Goal: Transaction & Acquisition: Purchase product/service

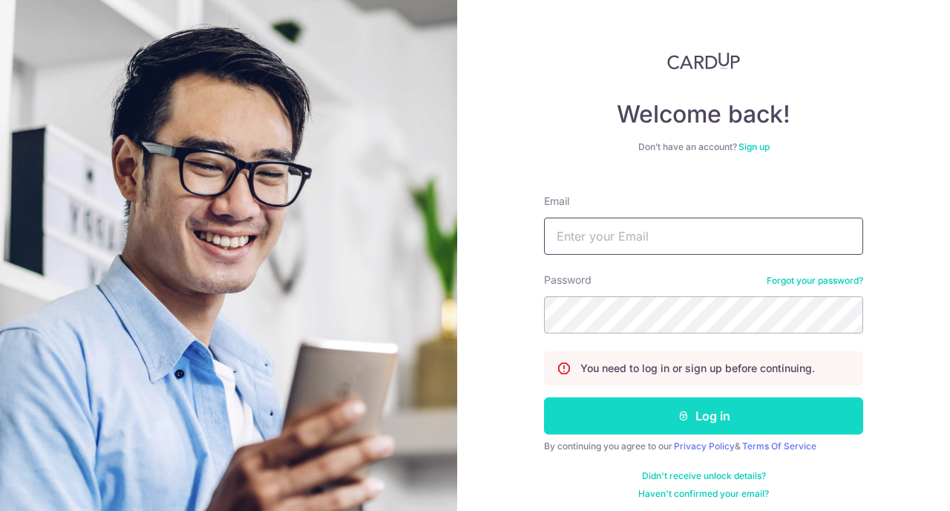
type input "[EMAIL_ADDRESS][DOMAIN_NAME]"
click at [679, 418] on icon "submit" at bounding box center [683, 416] width 12 height 12
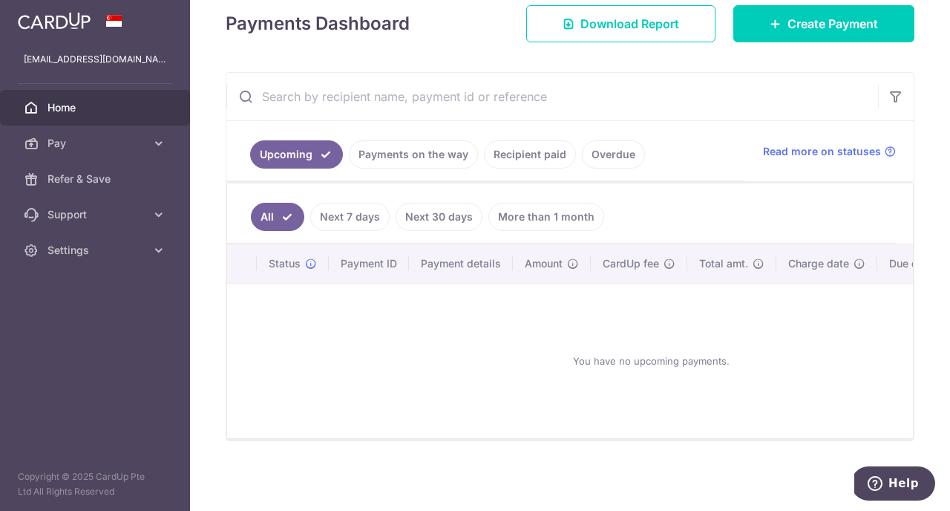
scroll to position [159, 0]
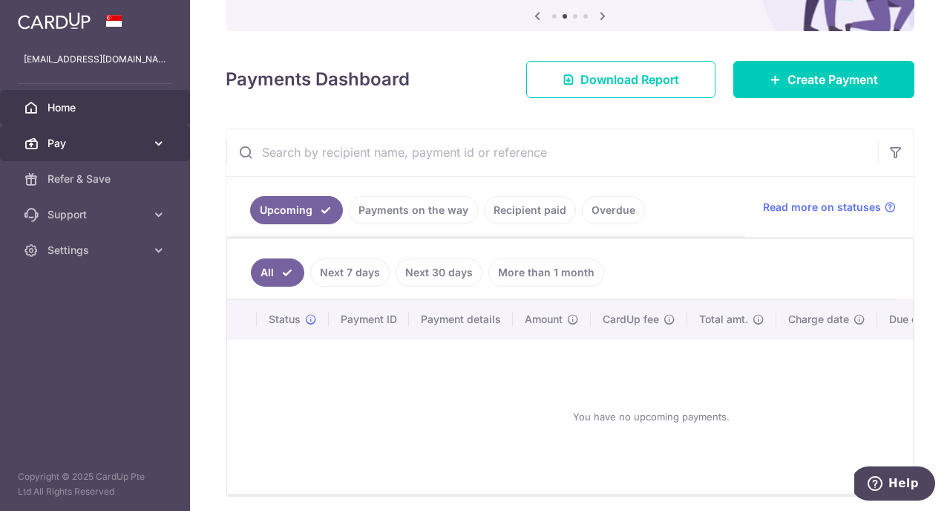
click at [160, 137] on icon at bounding box center [158, 143] width 15 height 15
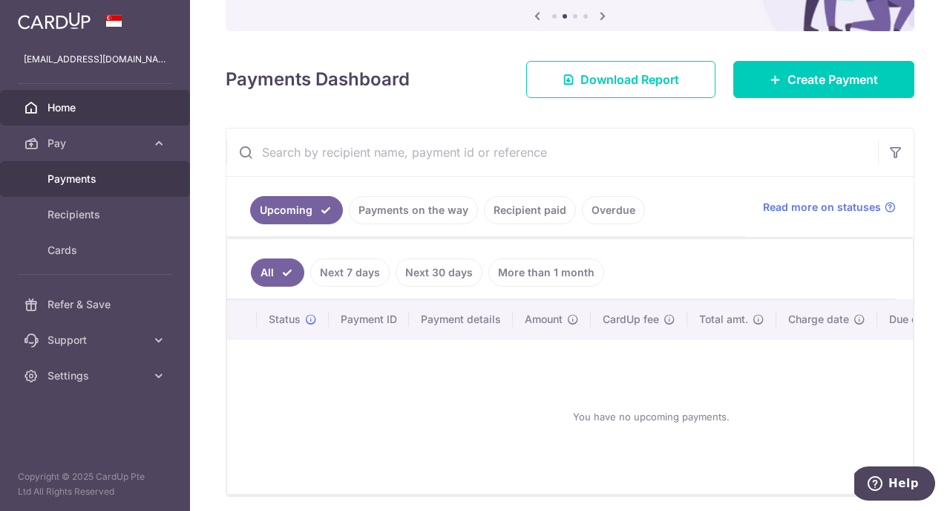
click at [145, 177] on span "Payments" at bounding box center [96, 178] width 98 height 15
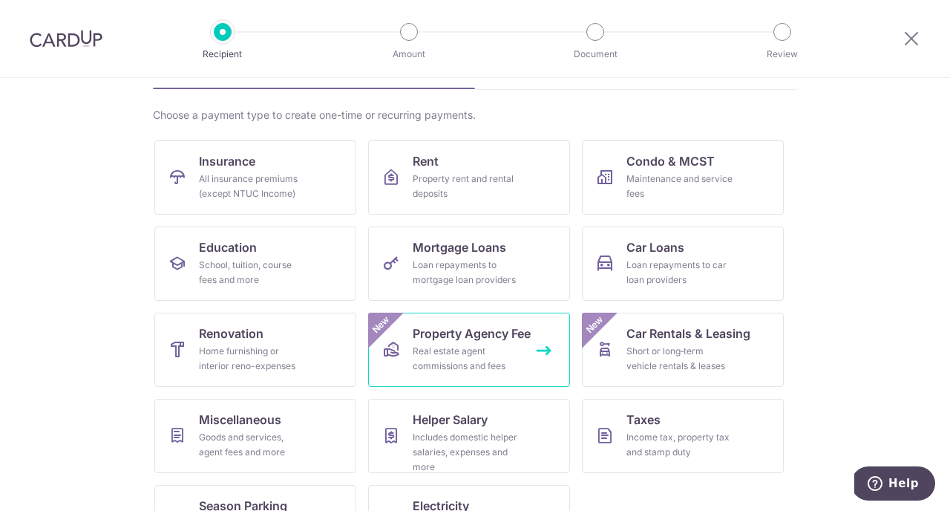
scroll to position [154, 0]
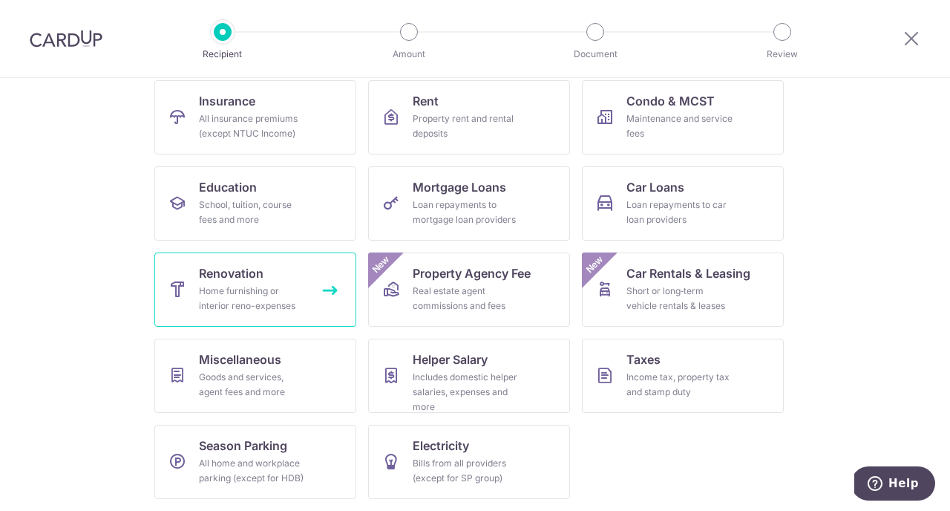
click at [289, 289] on div "Home furnishing or interior reno-expenses" at bounding box center [252, 298] width 107 height 30
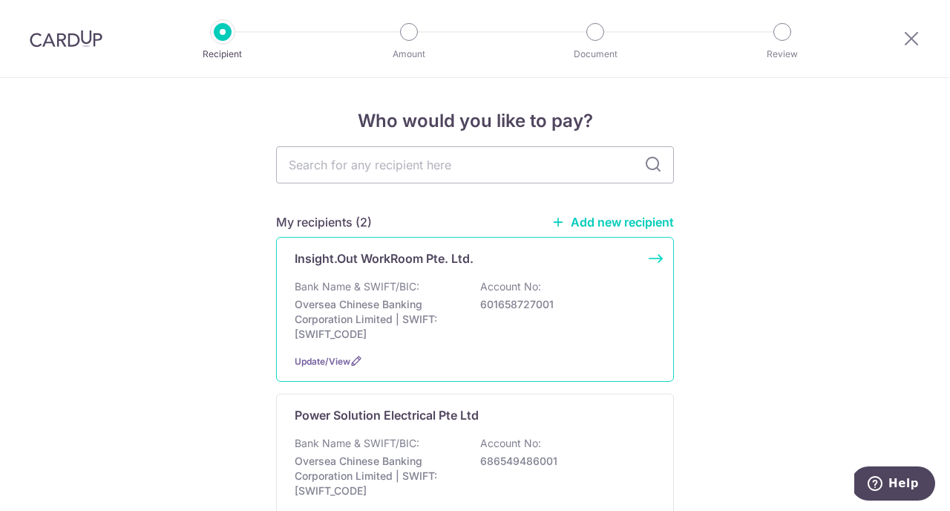
click at [606, 306] on p "601658727001" at bounding box center [563, 304] width 166 height 15
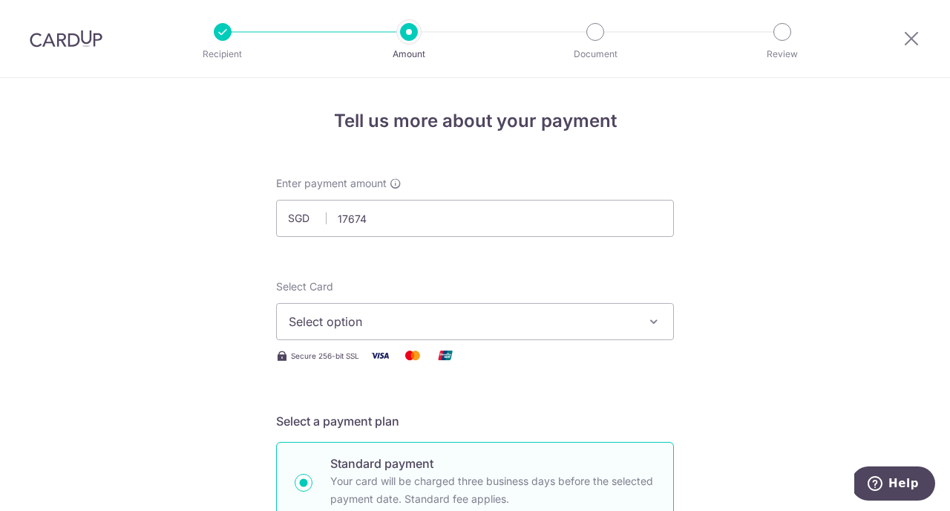
type input "17,674.00"
click at [518, 327] on span "Select option" at bounding box center [462, 321] width 346 height 18
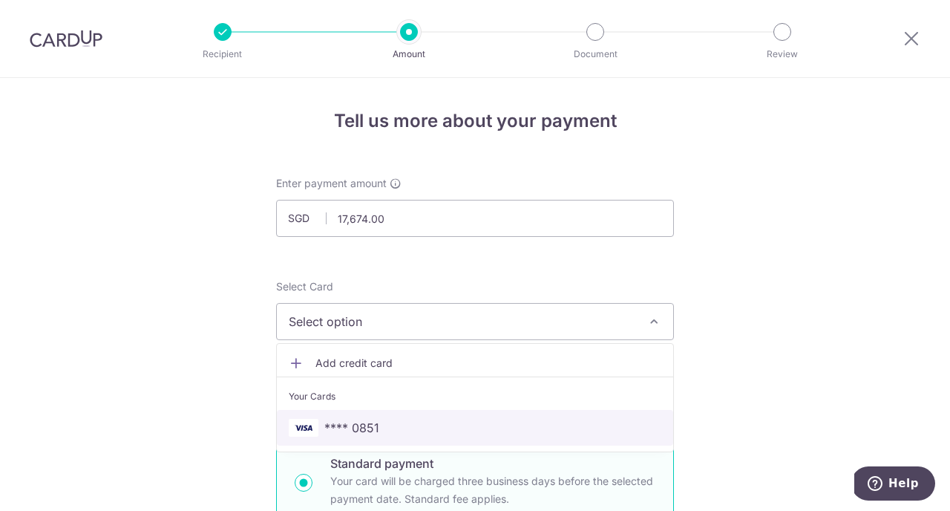
click at [490, 416] on link "**** 0851" at bounding box center [475, 428] width 396 height 36
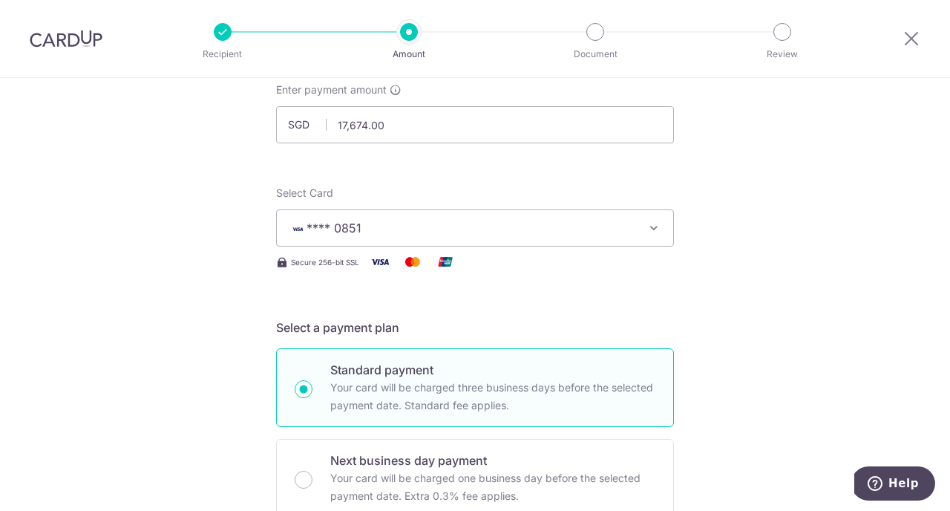
scroll to position [93, 0]
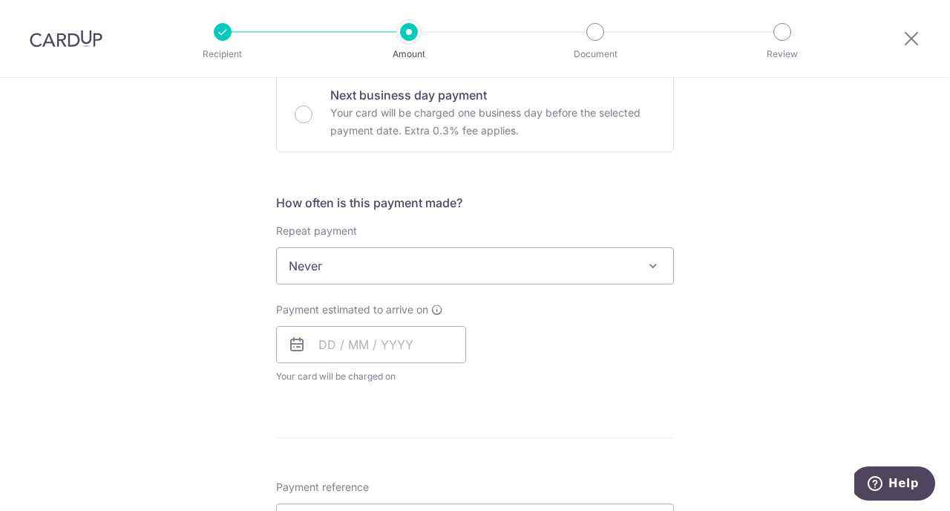
scroll to position [469, 0]
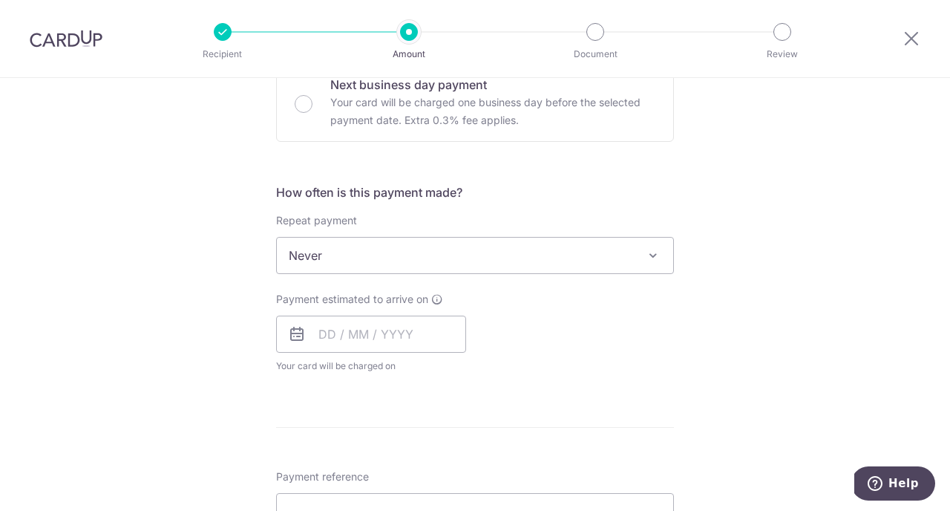
click at [519, 250] on span "Never" at bounding box center [475, 255] width 396 height 36
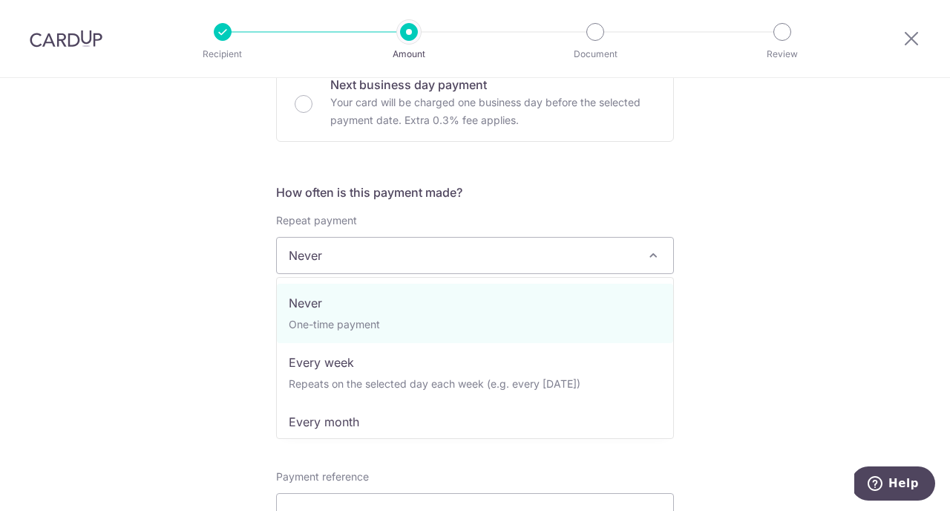
click at [709, 317] on div "Tell us more about your payment Enter payment amount SGD 17,674.00 17674.00 Sel…" at bounding box center [475, 330] width 950 height 1442
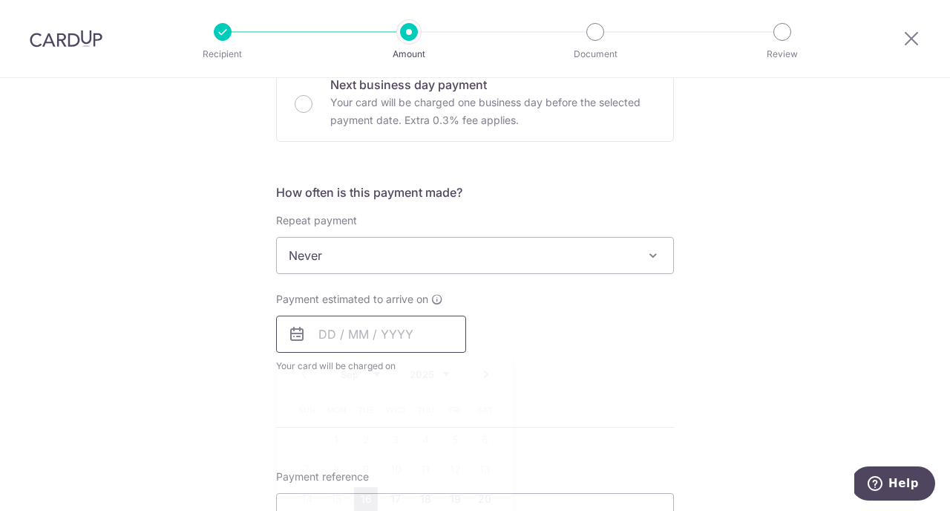
click at [400, 339] on input "text" at bounding box center [371, 333] width 190 height 37
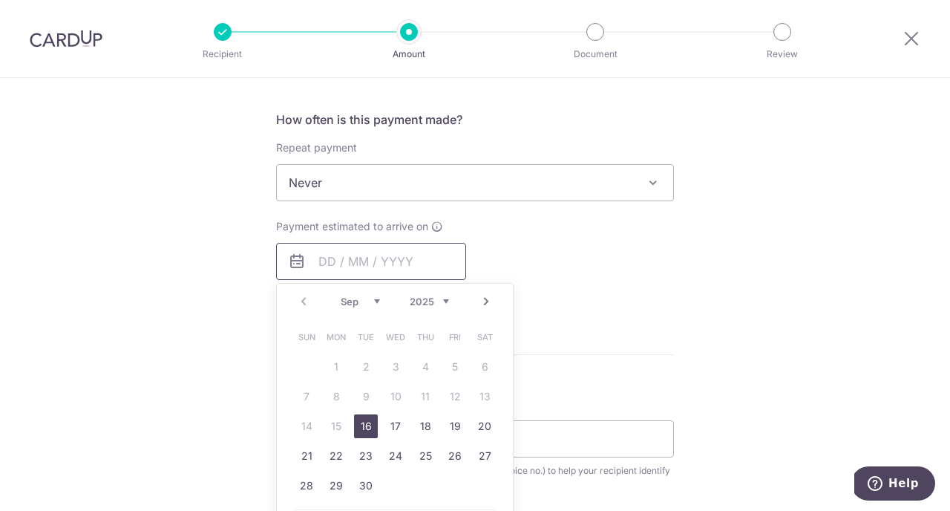
scroll to position [559, 0]
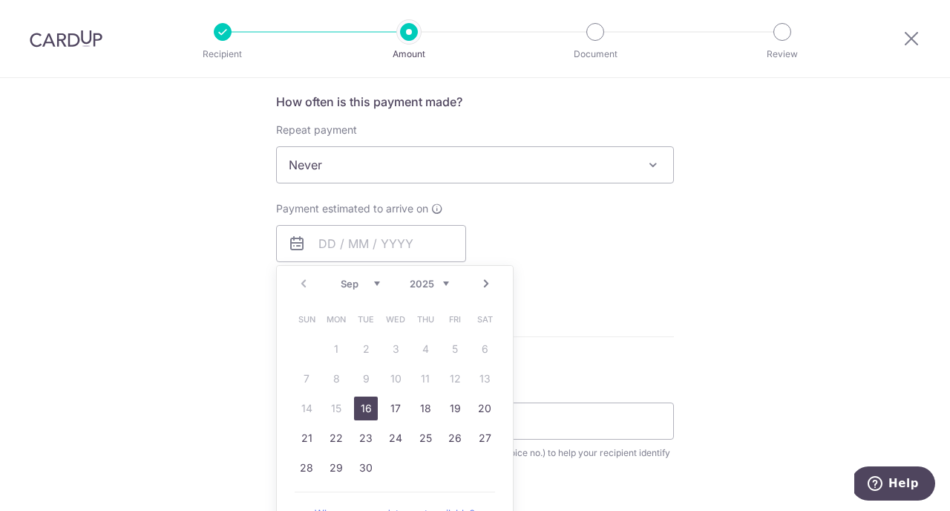
click at [364, 412] on link "16" at bounding box center [366, 408] width 24 height 24
type input "[DATE]"
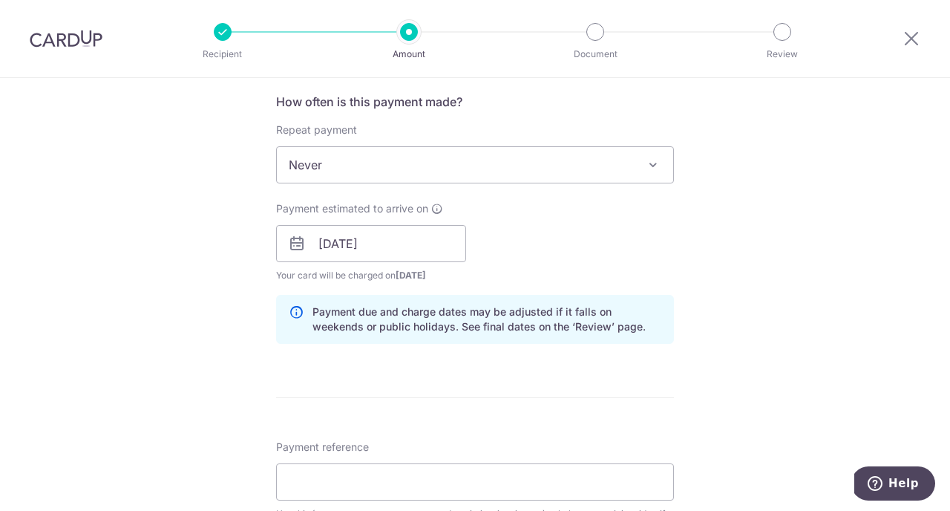
click at [447, 374] on form "Enter payment amount SGD 17,674.00 17674.00 Select Card **** 0851 Add credit ca…" at bounding box center [475, 283] width 398 height 1335
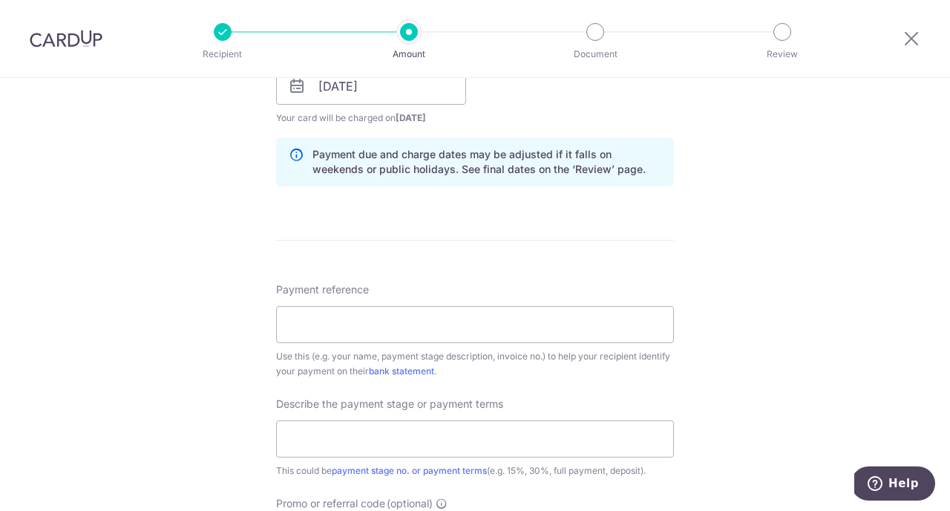
scroll to position [719, 0]
click at [467, 324] on input "Payment reference" at bounding box center [475, 321] width 398 height 37
type input "IOW072"
click at [542, 377] on div "Payment reference IOW072 6/35 Use this (e.g. your name, payment stage descripti…" at bounding box center [475, 417] width 398 height 275
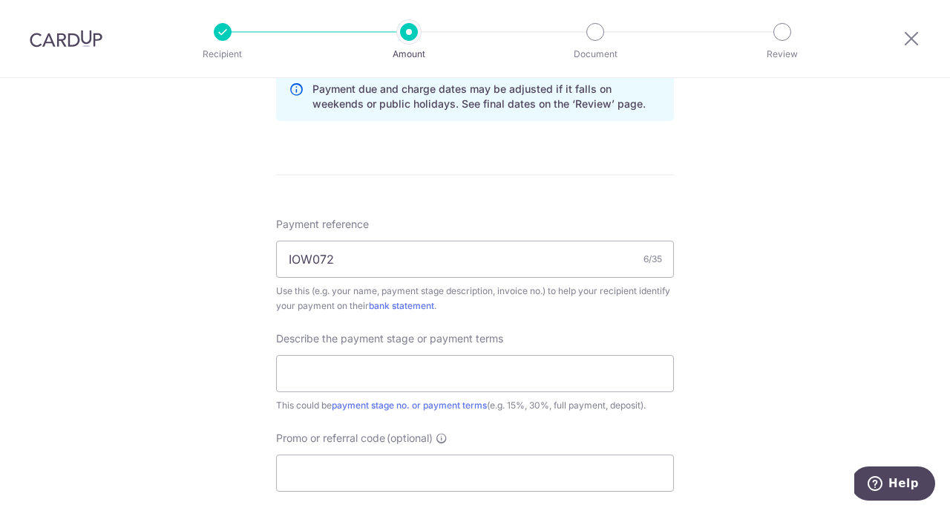
scroll to position [801, 0]
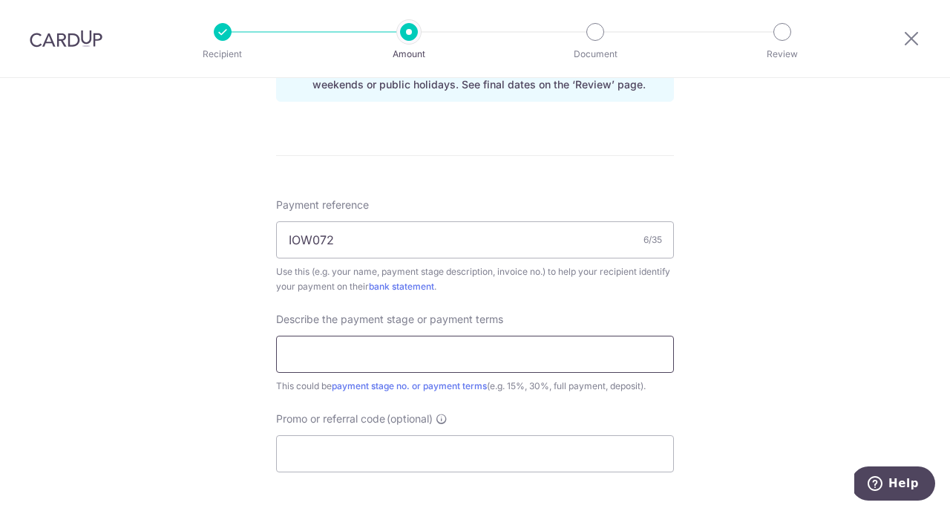
click at [491, 344] on input "text" at bounding box center [475, 353] width 398 height 37
click at [632, 317] on div "Describe the payment stage or payment terms This could be payment stage no. or …" at bounding box center [475, 353] width 398 height 82
click at [508, 380] on div "This could be payment stage no. or payment terms (e.g. 15%, 30%, full payment, …" at bounding box center [475, 385] width 398 height 15
click at [495, 359] on input "text" at bounding box center [475, 353] width 398 height 37
type input "40% + VO - Part 1"
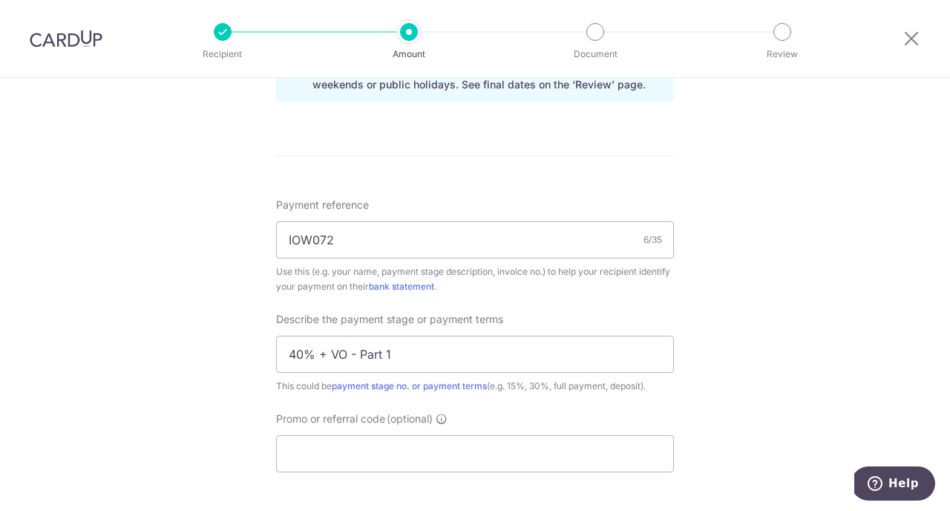
click at [717, 364] on div "Tell us more about your payment Enter payment amount SGD 17,674.00 17674.00 Sel…" at bounding box center [475, 28] width 950 height 1503
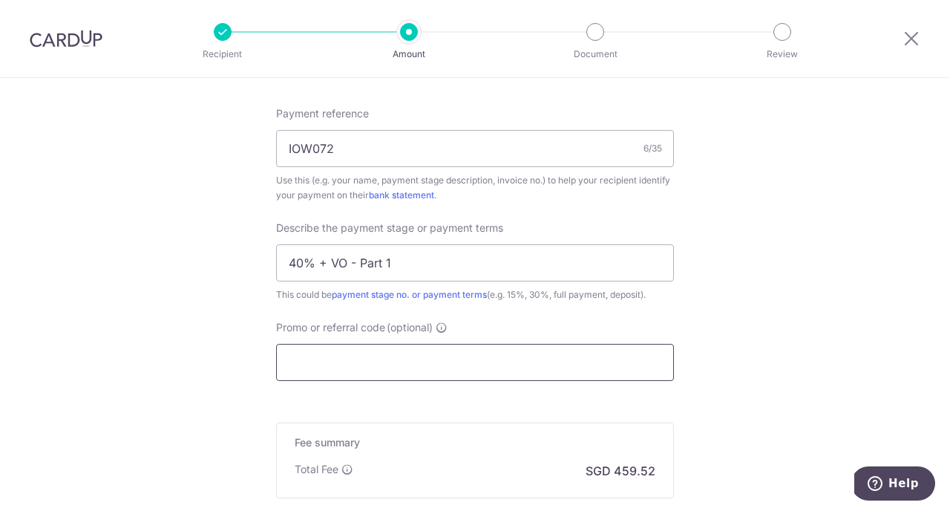
click at [583, 354] on input "Promo or referral code (optional)" at bounding box center [475, 362] width 398 height 37
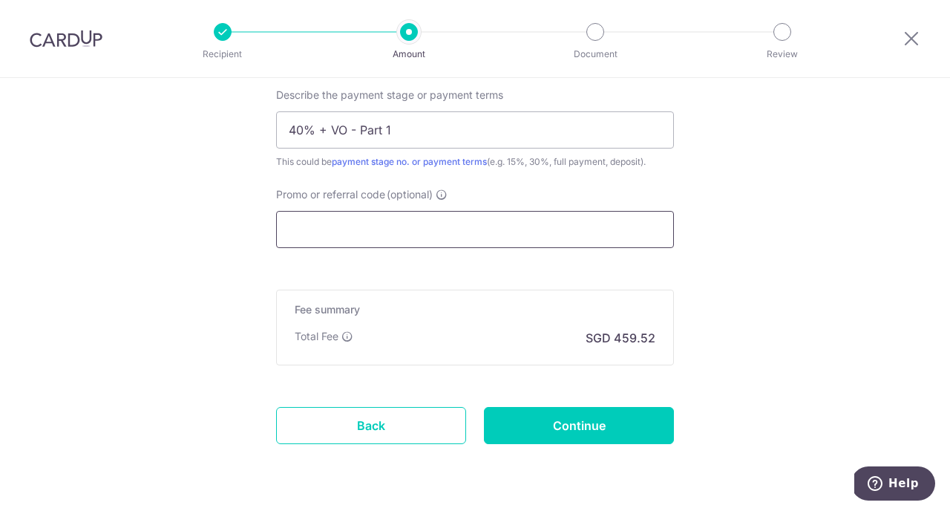
scroll to position [1027, 0]
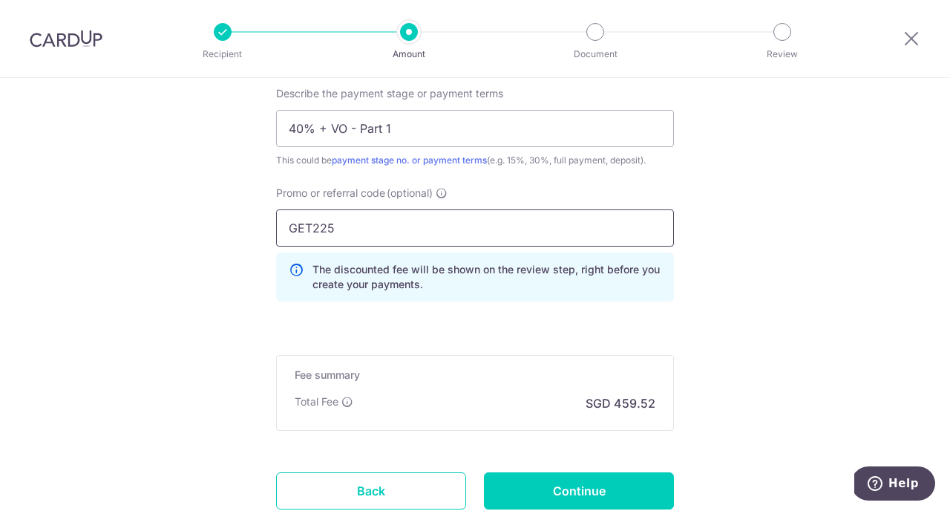
type input "GET225"
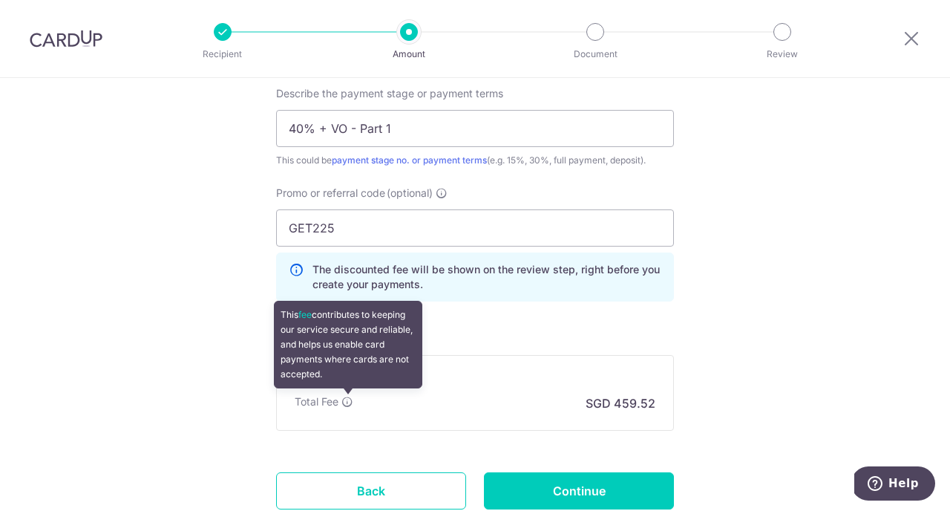
click at [347, 400] on icon at bounding box center [347, 401] width 12 height 12
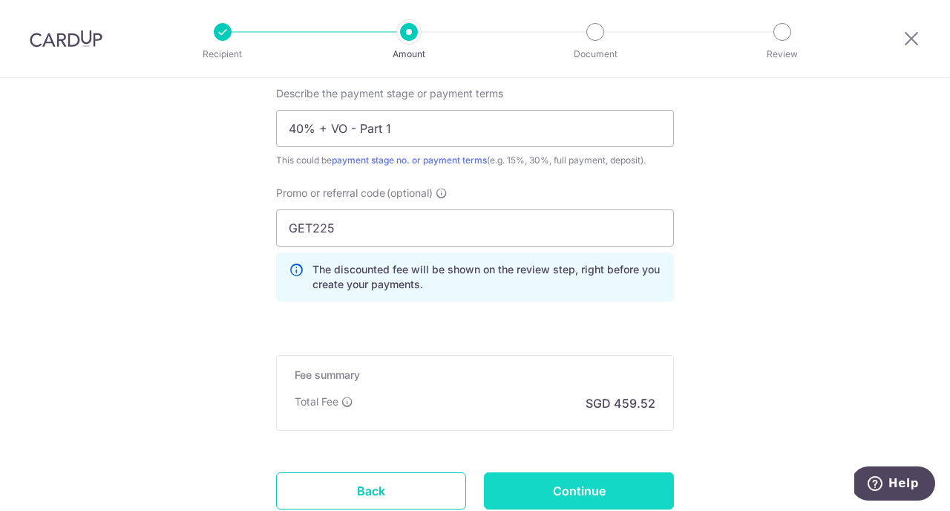
click at [594, 494] on input "Continue" at bounding box center [579, 490] width 190 height 37
type input "Create Schedule"
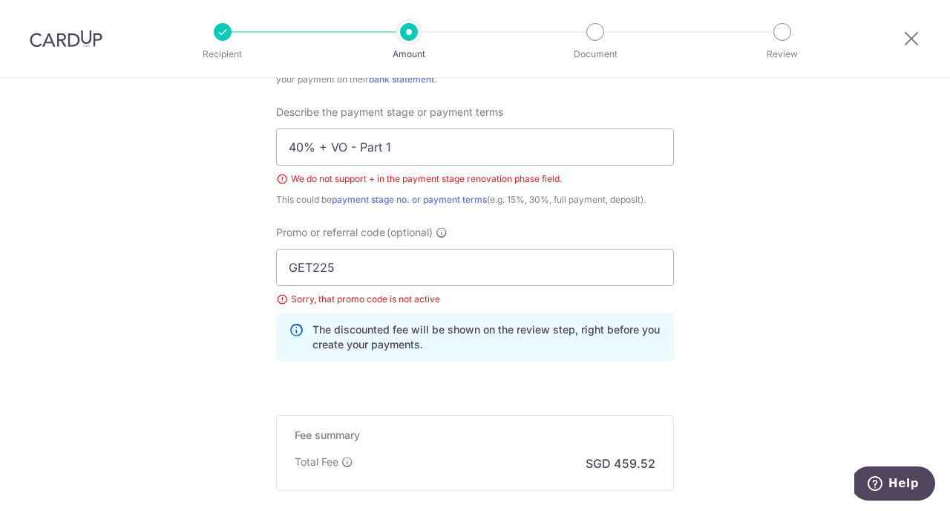
scroll to position [970, 0]
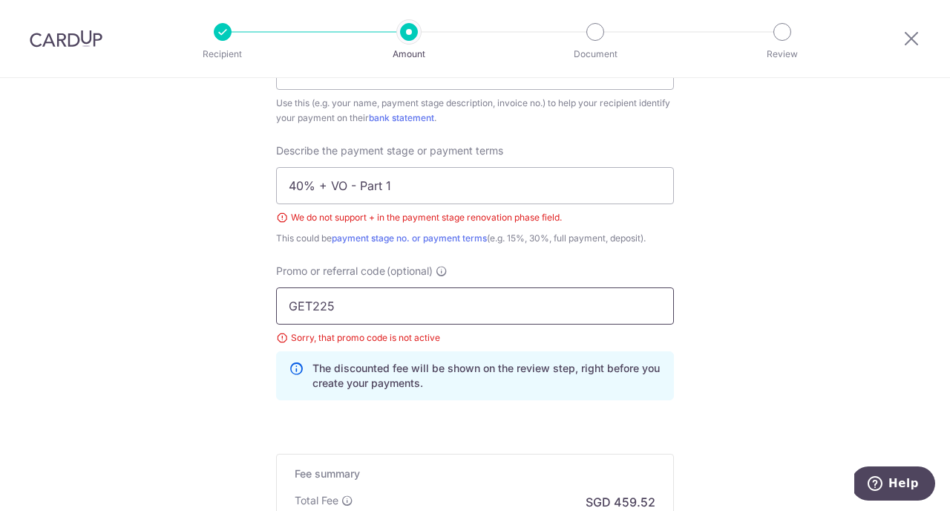
click at [553, 309] on input "GET225" at bounding box center [475, 305] width 398 height 37
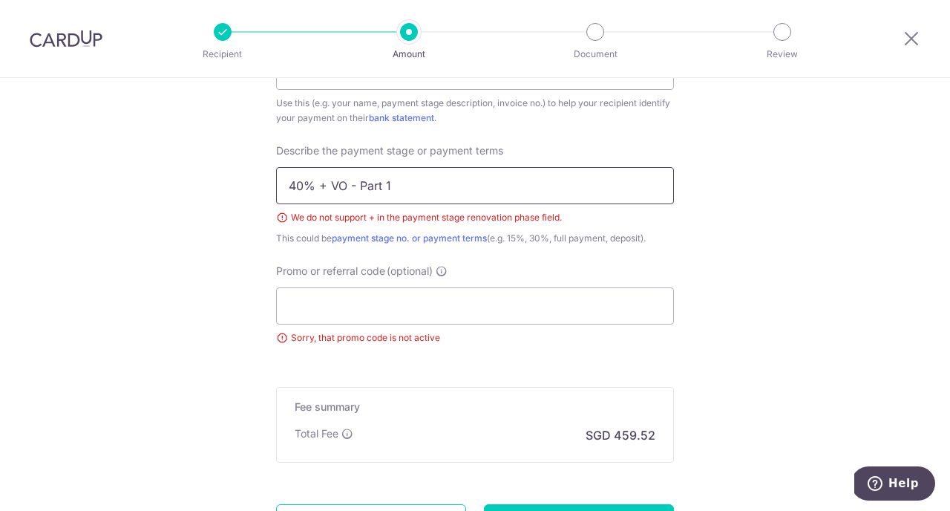
click at [329, 186] on input "40% + VO - Part 1" at bounding box center [475, 185] width 398 height 37
type input "40% & VO - Part 1"
click at [541, 254] on div "Payment reference IOW072 6/35 Use this (e.g. your name, payment stage descripti…" at bounding box center [475, 187] width 398 height 316
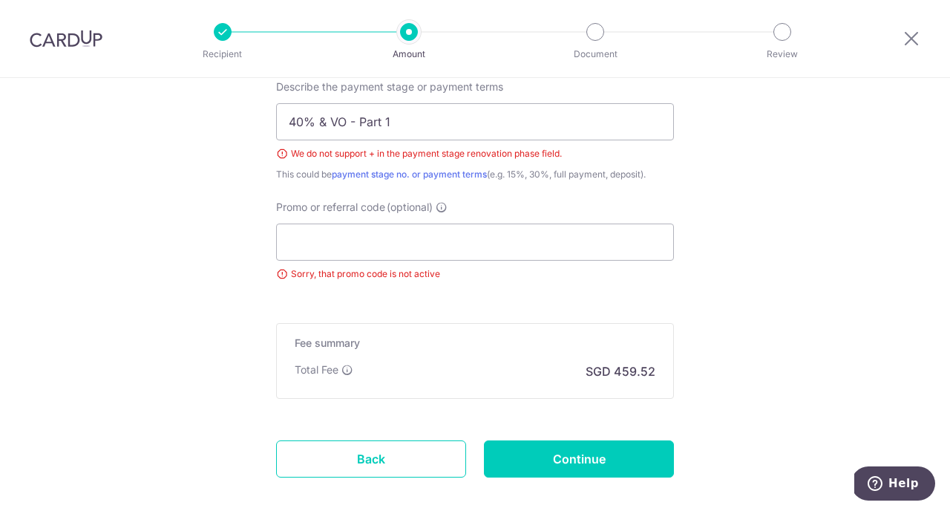
scroll to position [1035, 0]
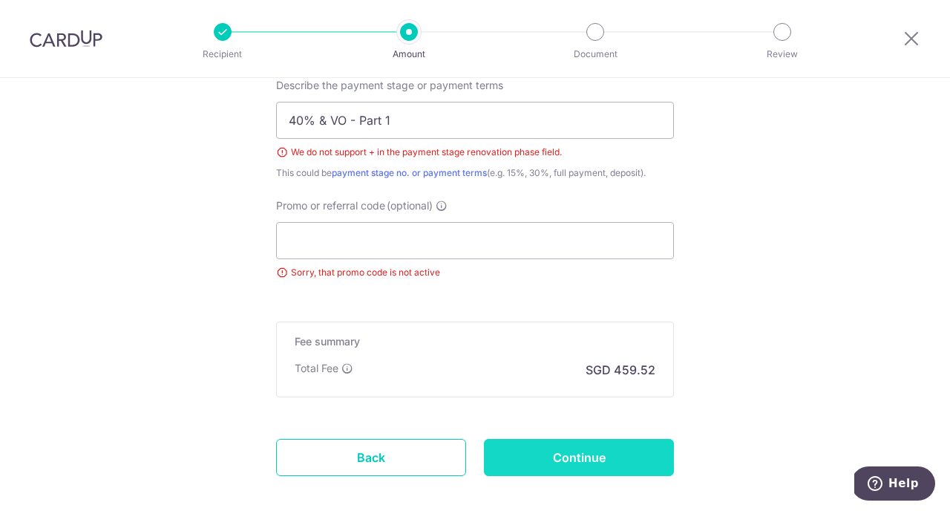
click at [591, 465] on input "Continue" at bounding box center [579, 457] width 190 height 37
type input "Create Schedule"
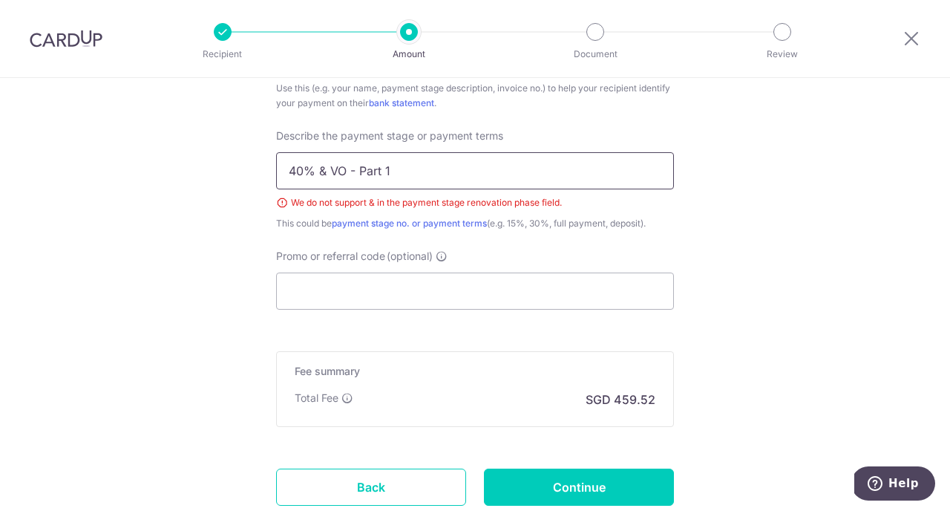
click at [326, 169] on input "40% & VO - Part 1" at bounding box center [475, 170] width 398 height 37
type input "40% and VO - Part 1"
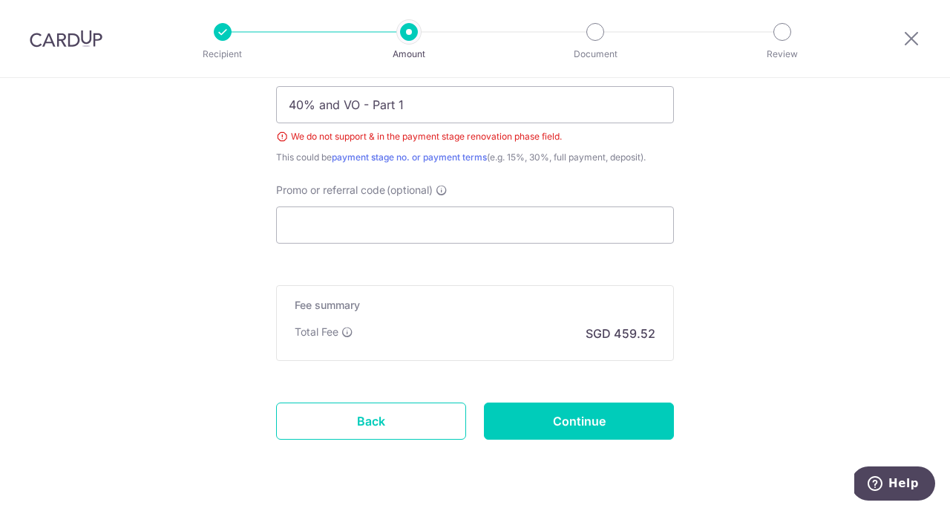
scroll to position [1091, 0]
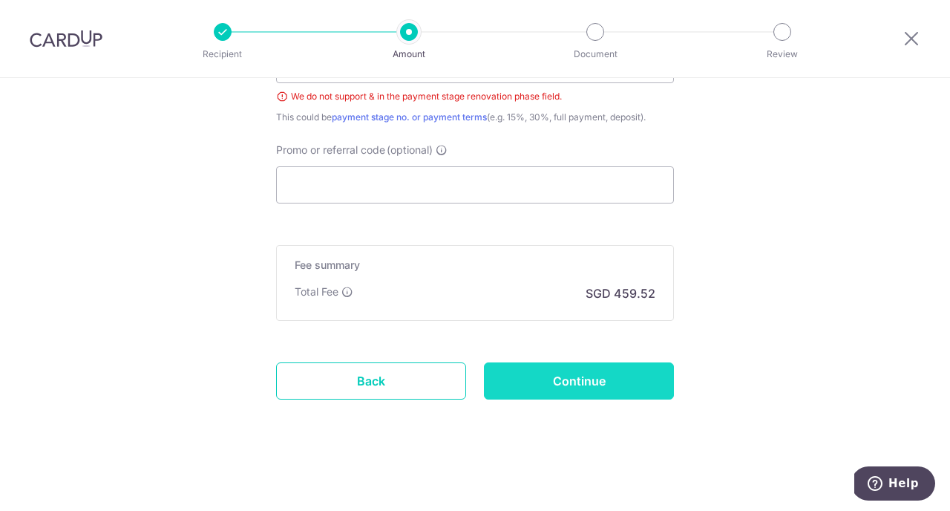
click at [619, 378] on input "Continue" at bounding box center [579, 380] width 190 height 37
type input "Create Schedule"
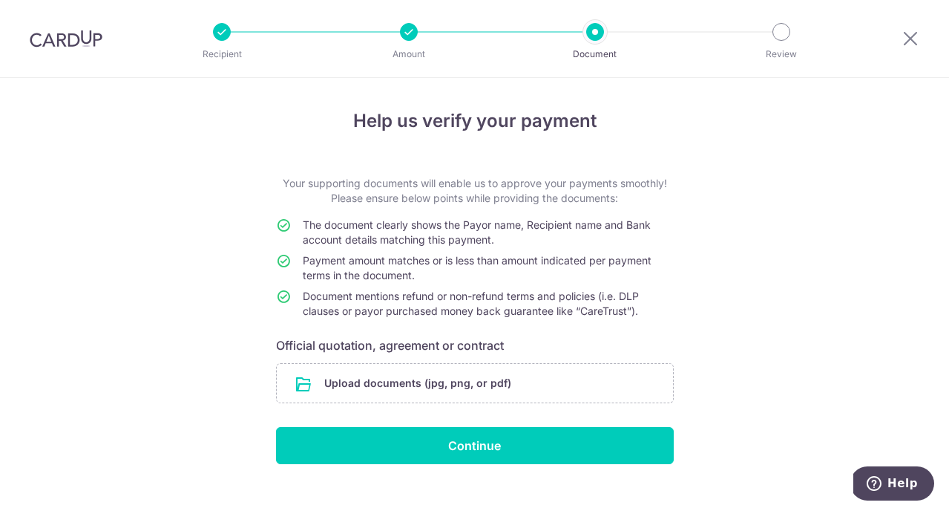
click at [410, 37] on div at bounding box center [409, 32] width 18 height 18
click at [378, 387] on input "file" at bounding box center [475, 383] width 396 height 39
click at [426, 387] on input "file" at bounding box center [475, 383] width 396 height 39
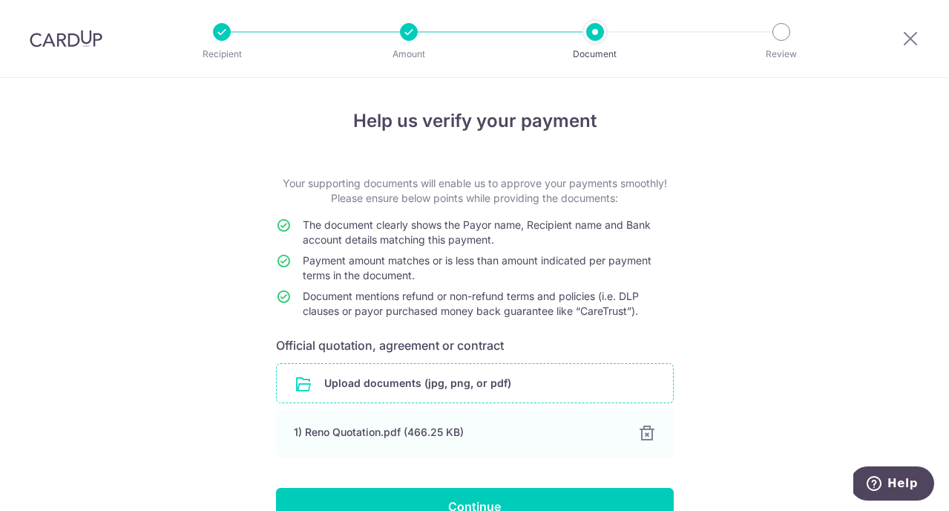
scroll to position [84, 0]
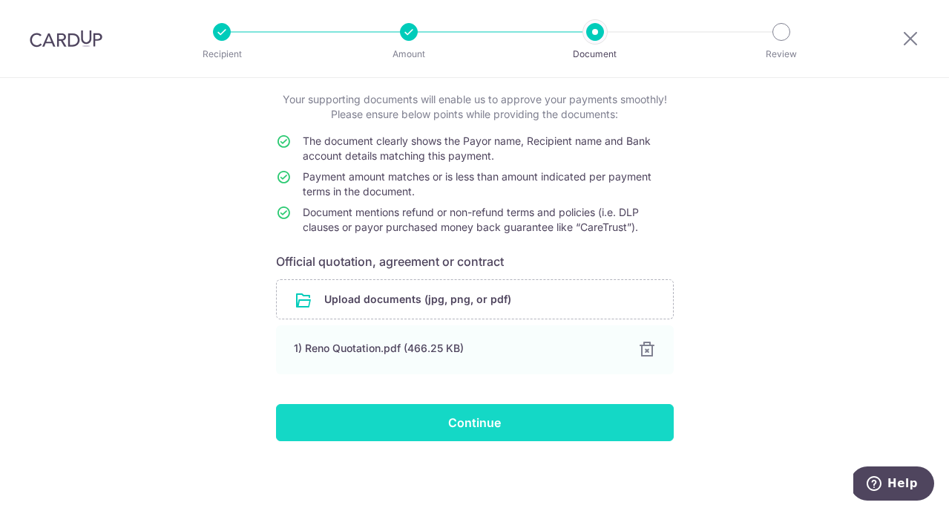
click at [476, 428] on input "Continue" at bounding box center [475, 422] width 398 height 37
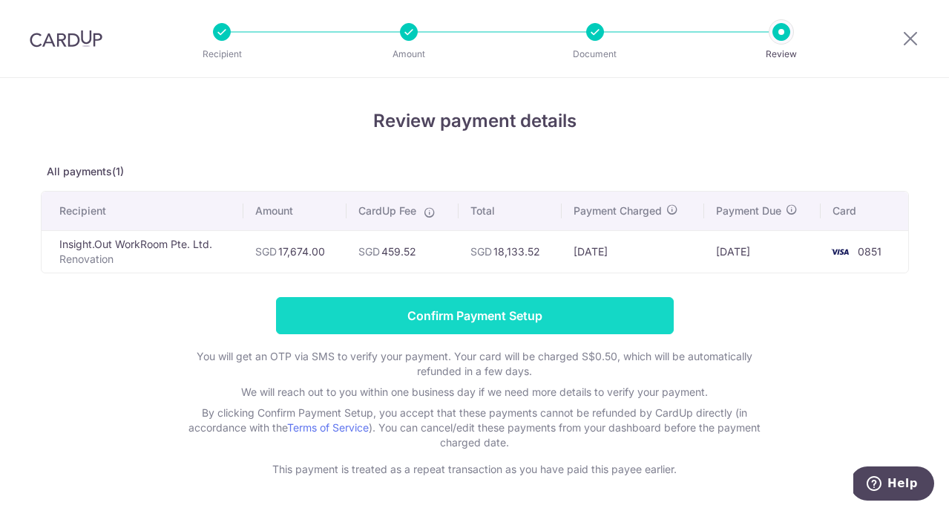
click at [605, 312] on input "Confirm Payment Setup" at bounding box center [475, 315] width 398 height 37
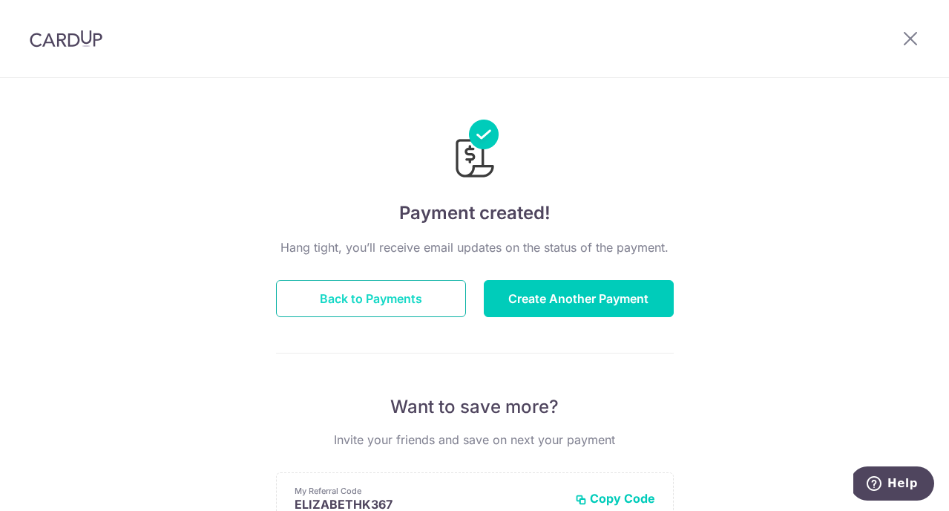
click at [423, 301] on button "Back to Payments" at bounding box center [371, 298] width 190 height 37
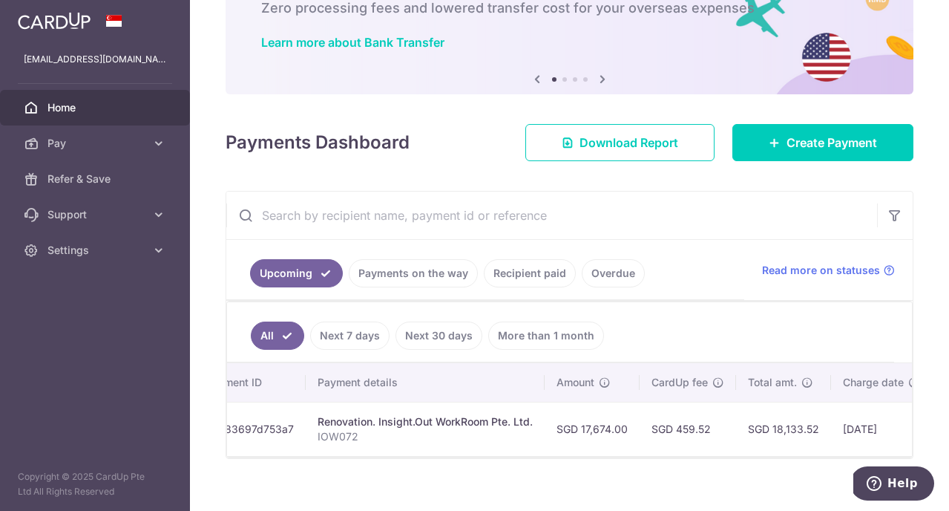
scroll to position [0, 169]
drag, startPoint x: 601, startPoint y: 428, endPoint x: 568, endPoint y: 423, distance: 33.1
click at [570, 424] on td "SGD 17,674.00" at bounding box center [580, 428] width 95 height 54
copy td "17,674."
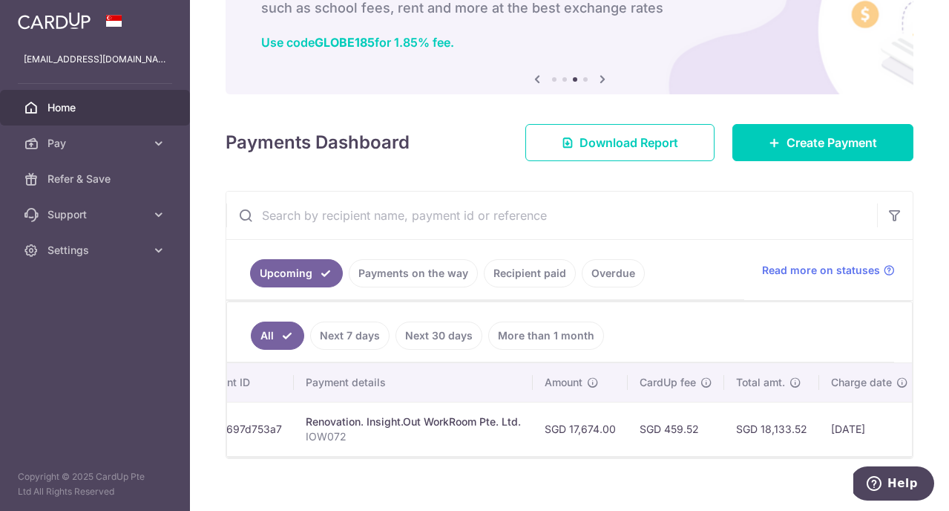
click at [677, 426] on td "SGD 459.52" at bounding box center [676, 428] width 96 height 54
drag, startPoint x: 663, startPoint y: 428, endPoint x: 725, endPoint y: 433, distance: 61.8
click at [725, 433] on tr "Update payment Cancel payment Pending txn_83697d753a7 Renovation. Insight.Out W…" at bounding box center [588, 428] width 1060 height 54
copy tr "459.52"
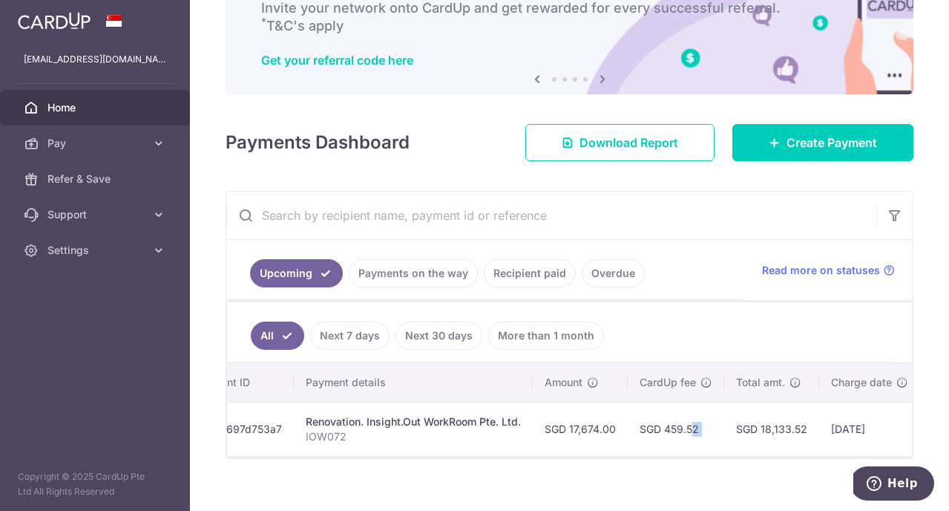
click at [545, 467] on div "× Pause Schedule Pause all future payments in this series Pause just this one p…" at bounding box center [569, 255] width 759 height 511
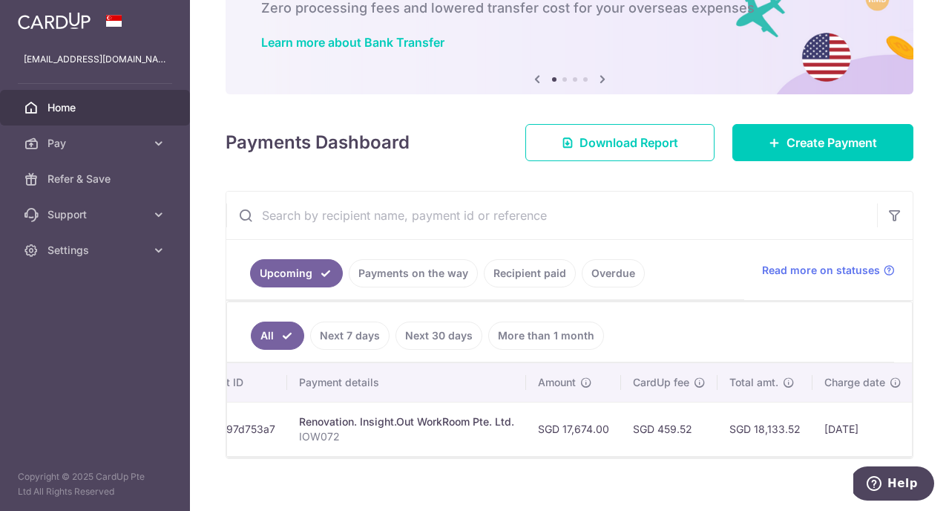
scroll to position [0, 0]
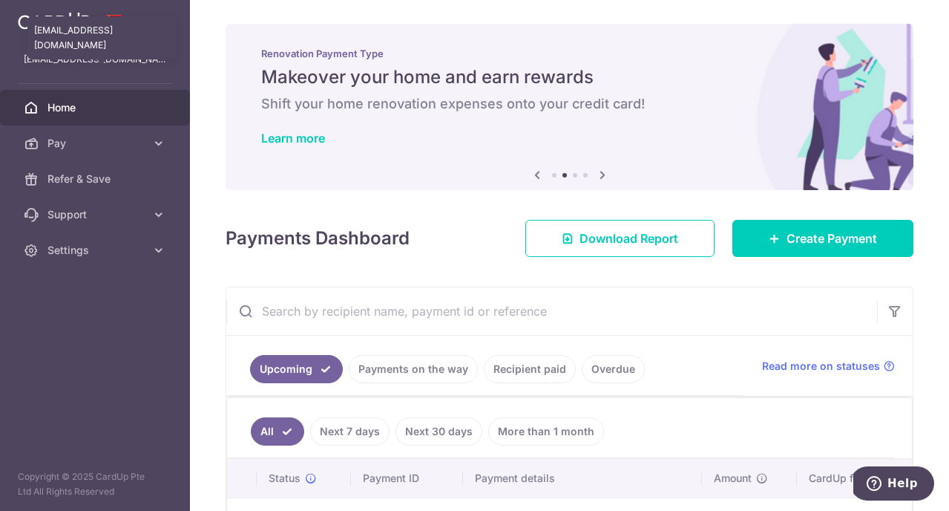
click at [137, 62] on p "[EMAIL_ADDRESS][DOMAIN_NAME]" at bounding box center [95, 59] width 142 height 15
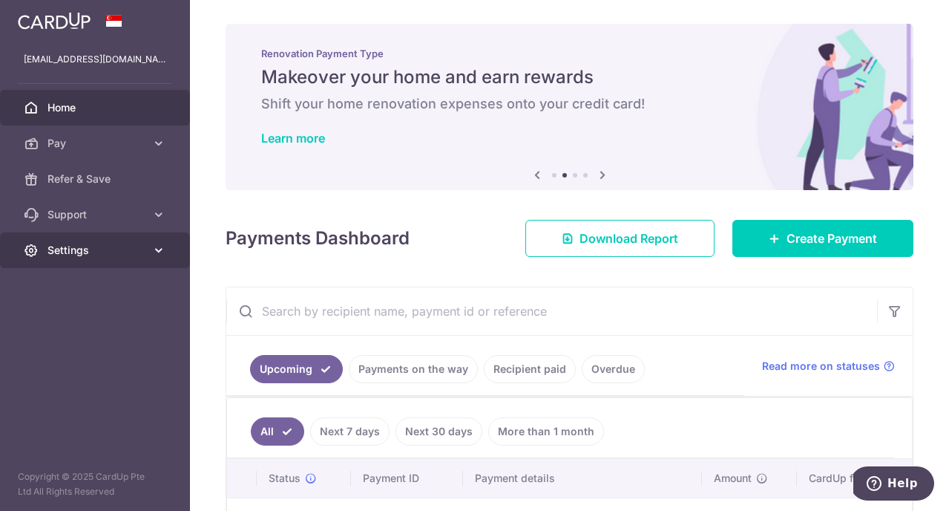
click at [135, 244] on span "Settings" at bounding box center [96, 250] width 98 height 15
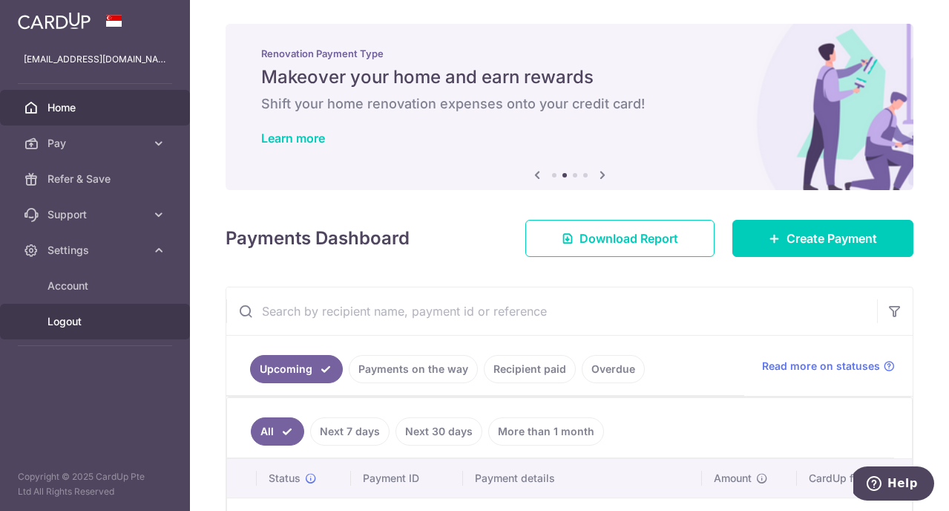
click at [82, 329] on link "Logout" at bounding box center [95, 321] width 190 height 36
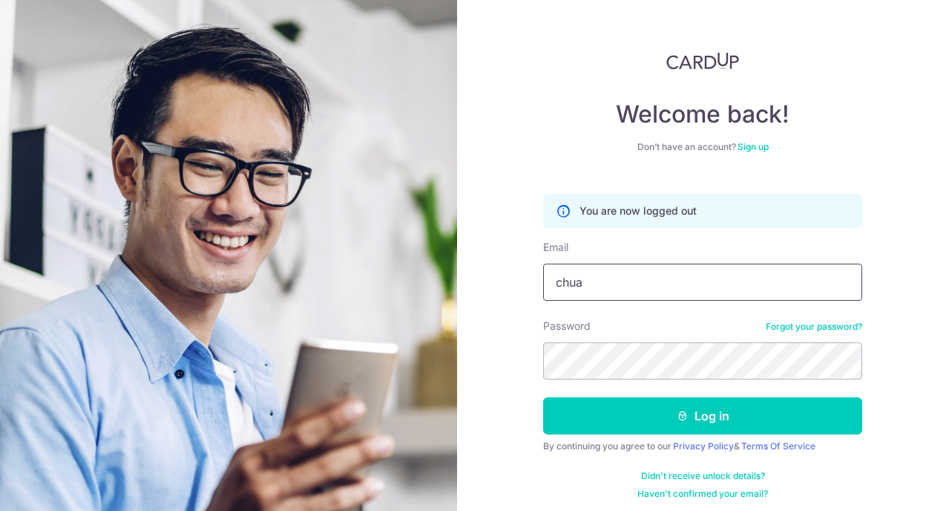
click at [640, 291] on input "chua" at bounding box center [702, 281] width 319 height 37
type input "[EMAIL_ADDRESS][DOMAIN_NAME]"
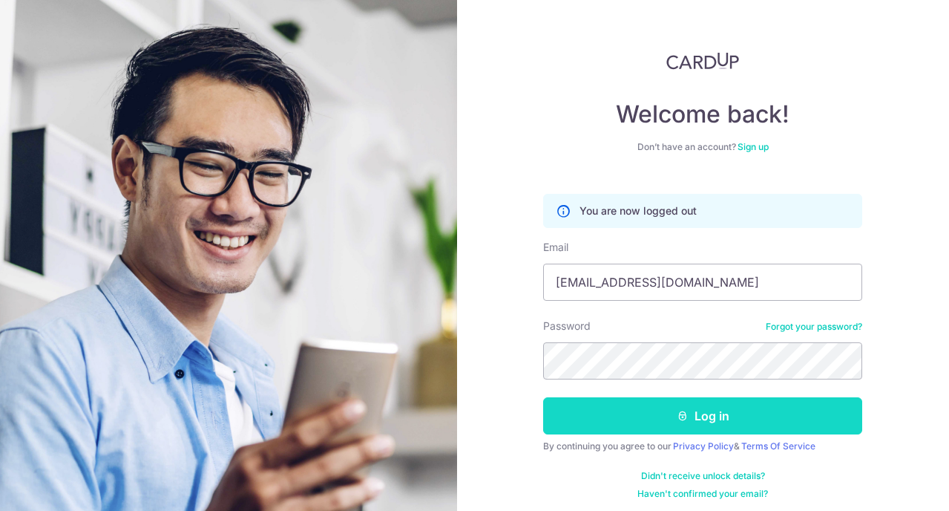
click at [597, 419] on button "Log in" at bounding box center [702, 415] width 319 height 37
